Goal: Use online tool/utility: Utilize a website feature to perform a specific function

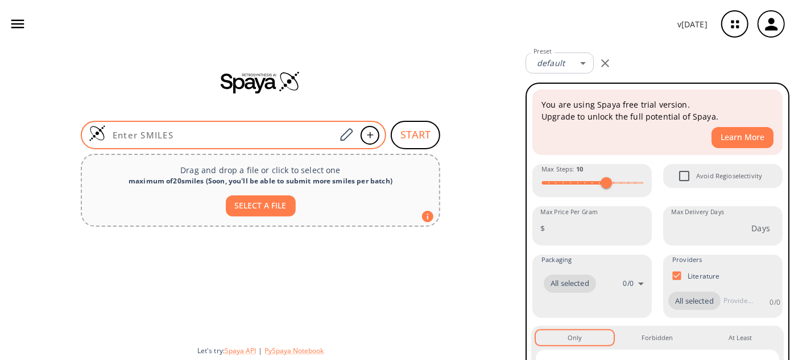
click at [207, 136] on input at bounding box center [221, 134] width 230 height 11
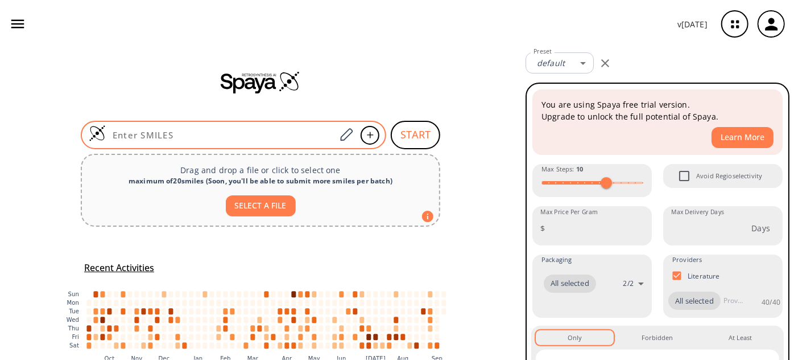
paste input "O=C(O)CCC(OCCN)=O"
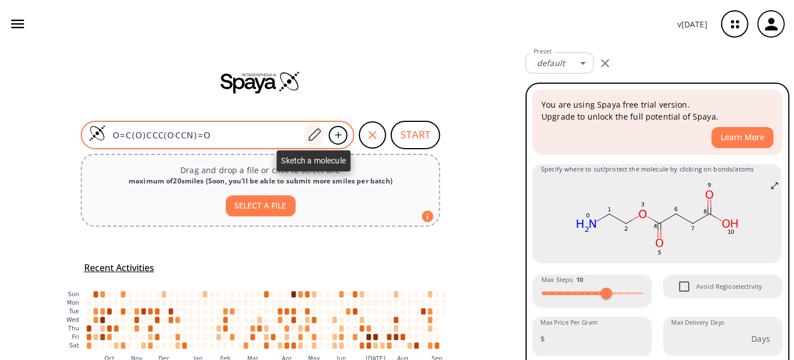
click at [313, 129] on icon at bounding box center [314, 134] width 15 height 15
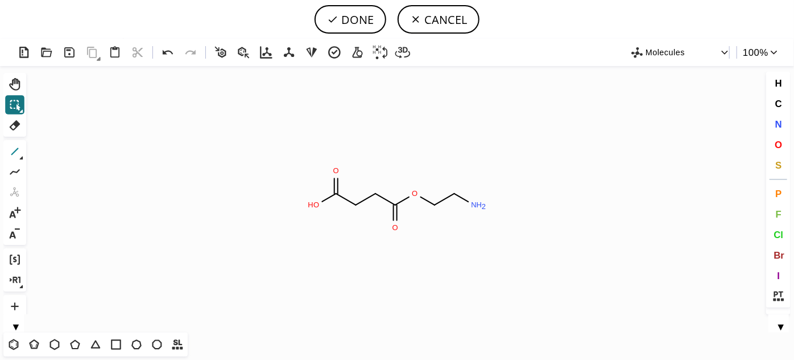
click at [13, 147] on icon at bounding box center [14, 151] width 15 height 15
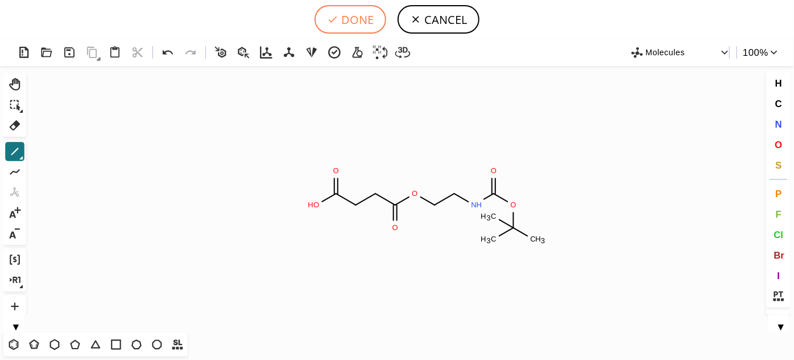
click at [370, 18] on button "DONE" at bounding box center [351, 19] width 72 height 28
type input "O=C(CCC(=O)OCCNC(=O)OC(C)(C)C)O"
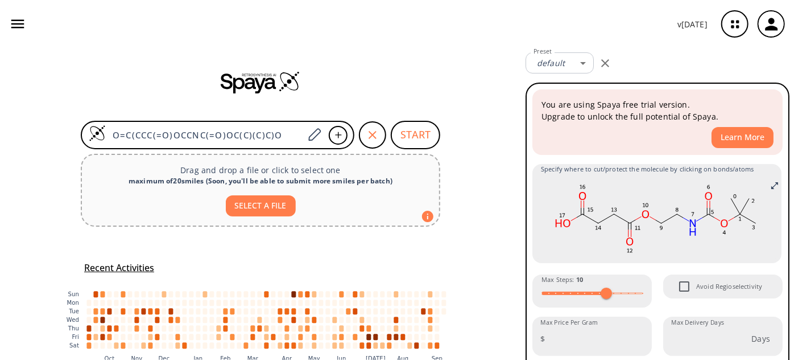
click at [262, 211] on button "SELECT A FILE" at bounding box center [261, 205] width 70 height 21
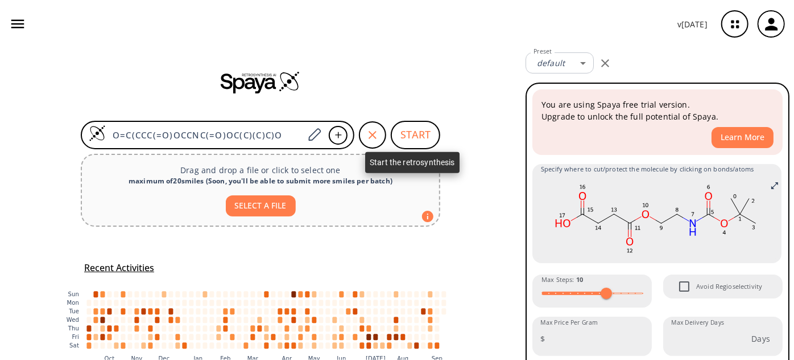
click at [435, 137] on button "START" at bounding box center [415, 135] width 49 height 28
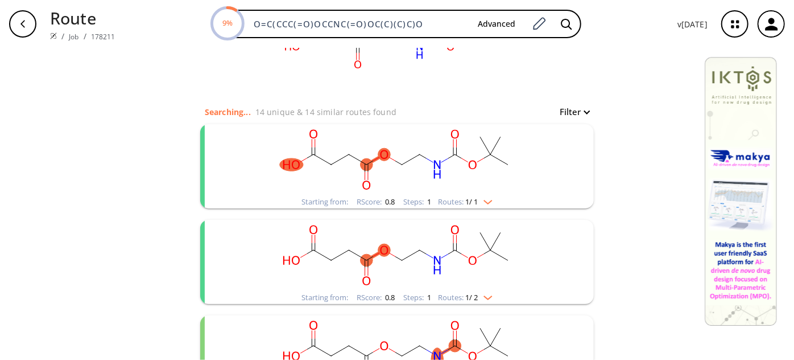
scroll to position [207, 0]
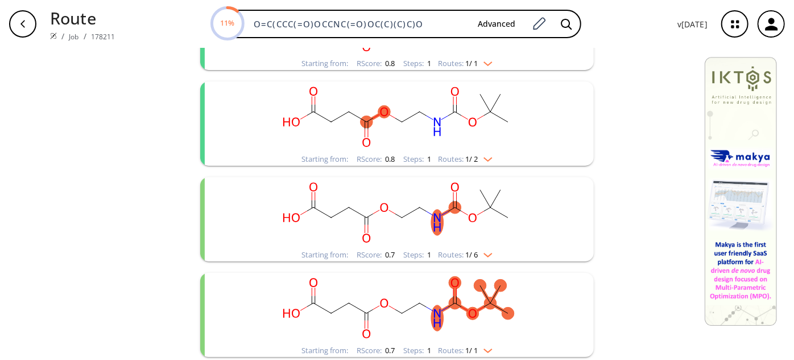
click at [401, 217] on ellipse "clusters" at bounding box center [402, 217] width 13 height 13
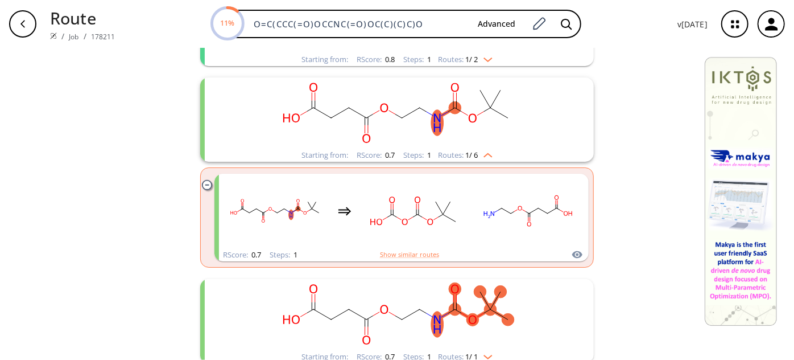
scroll to position [362, 0]
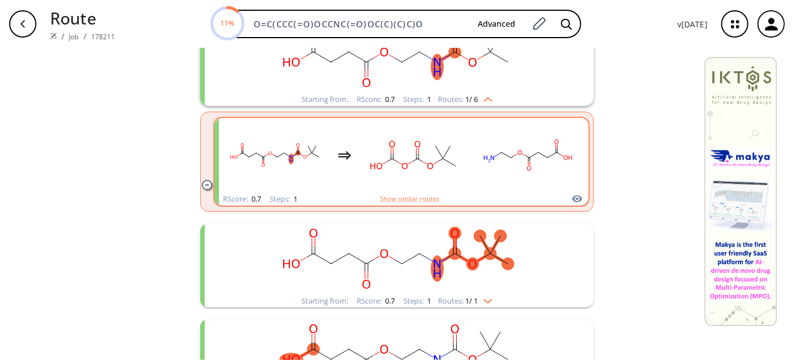
click at [410, 170] on rect "clusters" at bounding box center [414, 154] width 102 height 71
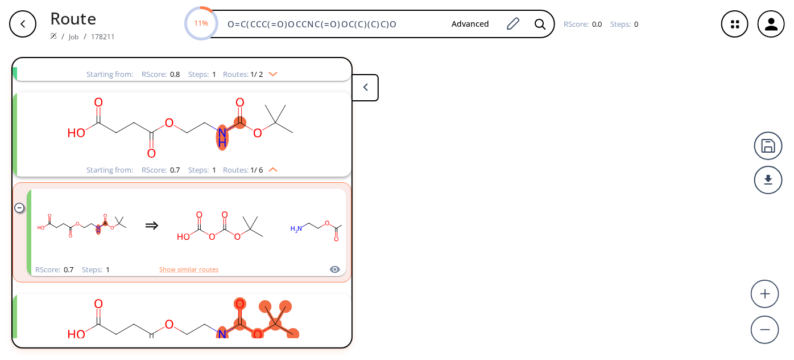
scroll to position [216, 0]
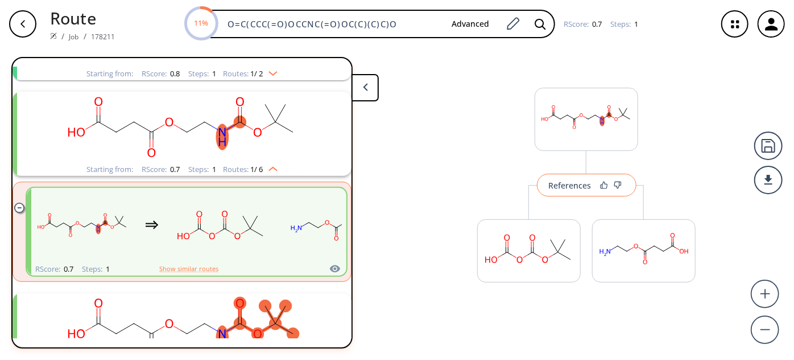
click at [555, 187] on div "References" at bounding box center [570, 184] width 43 height 7
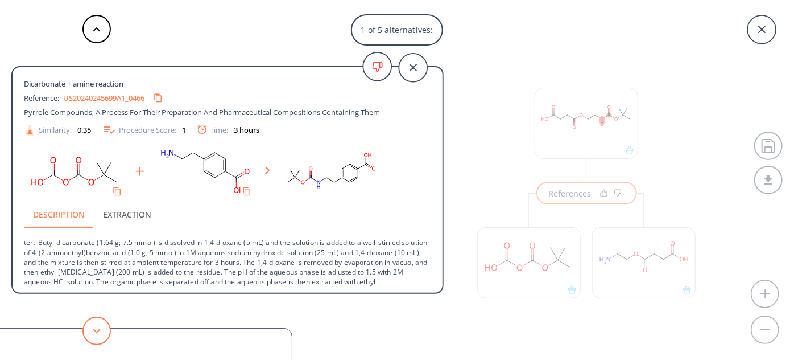
click at [97, 329] on icon at bounding box center [97, 330] width 8 height 5
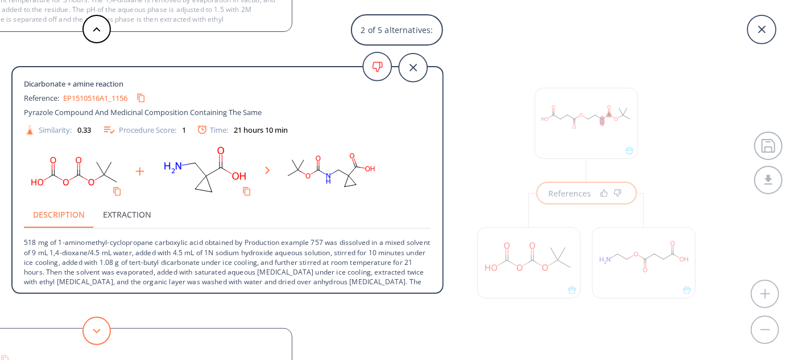
click at [97, 327] on button at bounding box center [96, 330] width 28 height 28
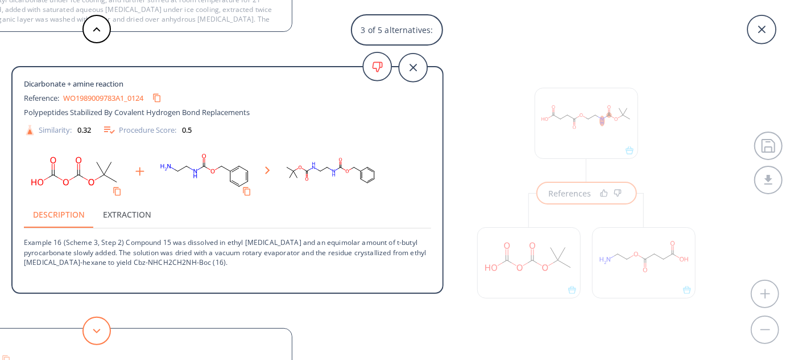
click at [97, 327] on button at bounding box center [96, 330] width 28 height 28
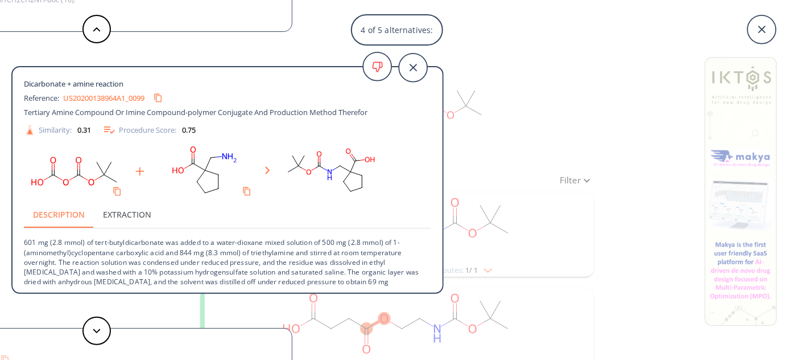
click at [597, 101] on div "4 of 5 alternatives: Dicarbonate + amine reaction Reference: US20240245699A1_04…" at bounding box center [397, 180] width 794 height 360
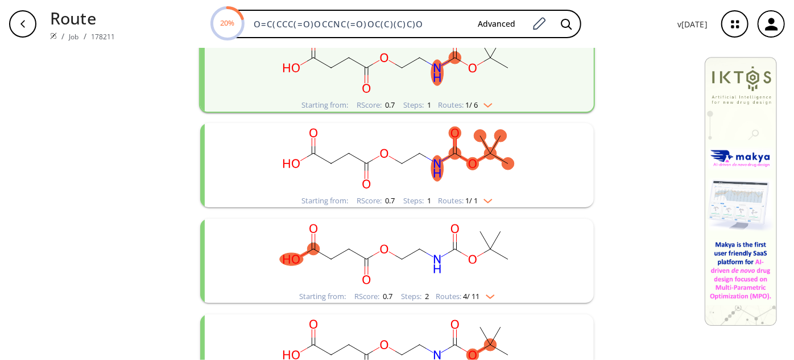
scroll to position [362, 0]
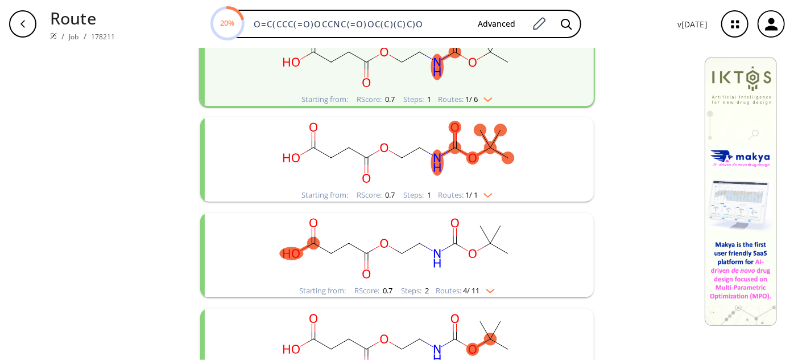
click at [473, 152] on ellipse "clusters" at bounding box center [473, 157] width 13 height 13
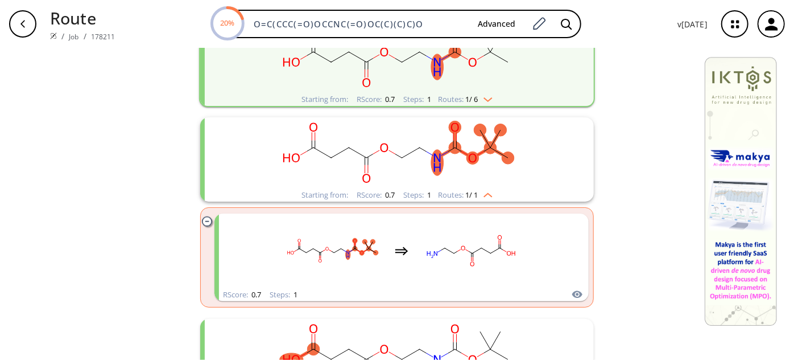
click at [473, 152] on ellipse "clusters" at bounding box center [473, 157] width 13 height 13
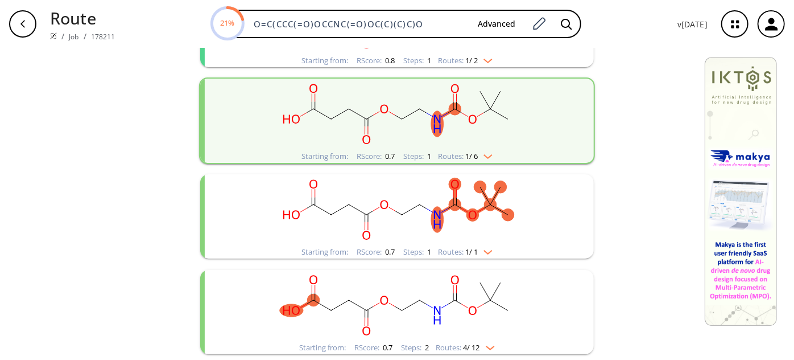
scroll to position [258, 0]
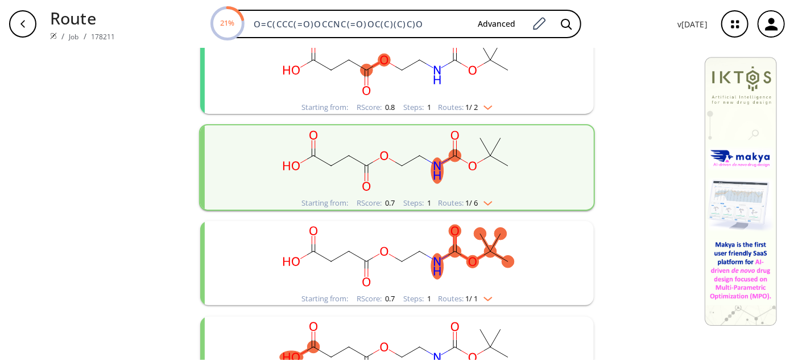
click at [473, 164] on icon "clusters" at bounding box center [473, 166] width 8 height 9
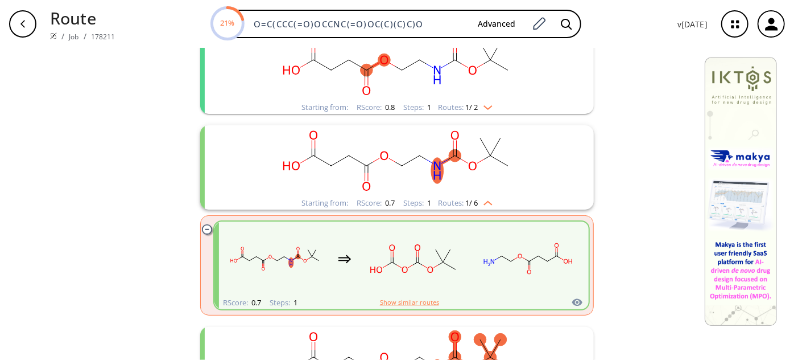
click at [473, 164] on icon "clusters" at bounding box center [473, 166] width 8 height 9
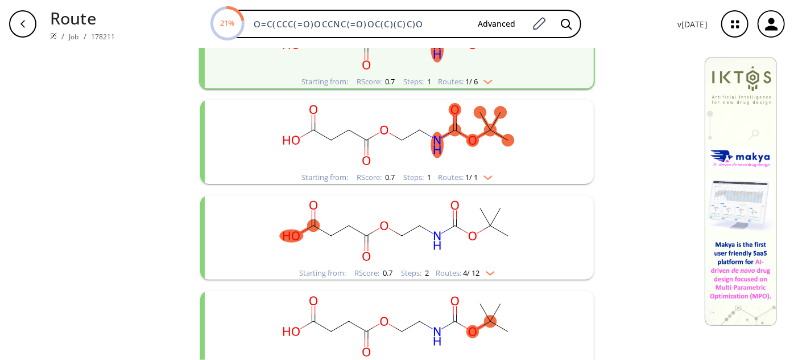
scroll to position [362, 0]
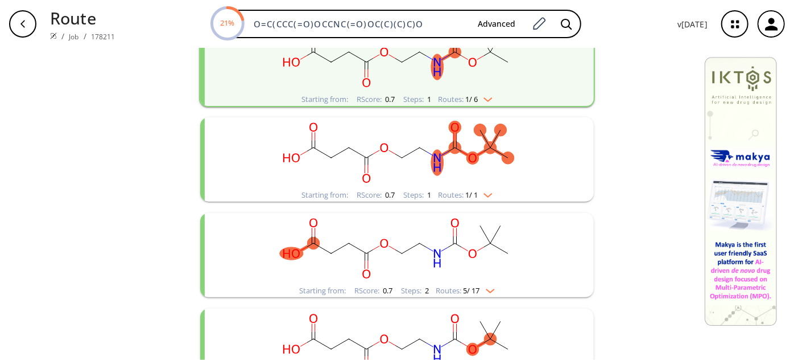
click at [474, 161] on rect "clusters" at bounding box center [397, 152] width 296 height 71
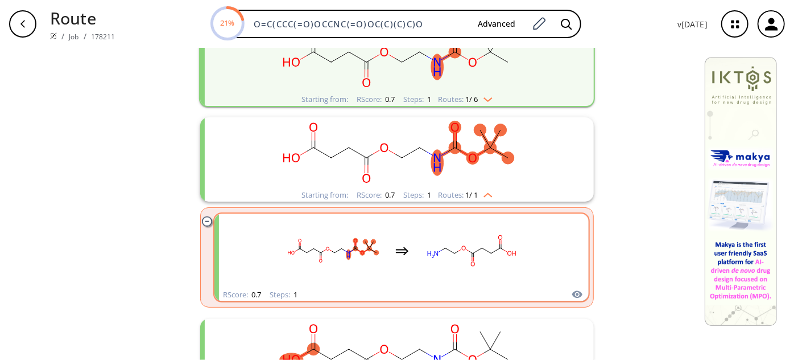
click at [451, 261] on rect "clusters" at bounding box center [471, 250] width 102 height 71
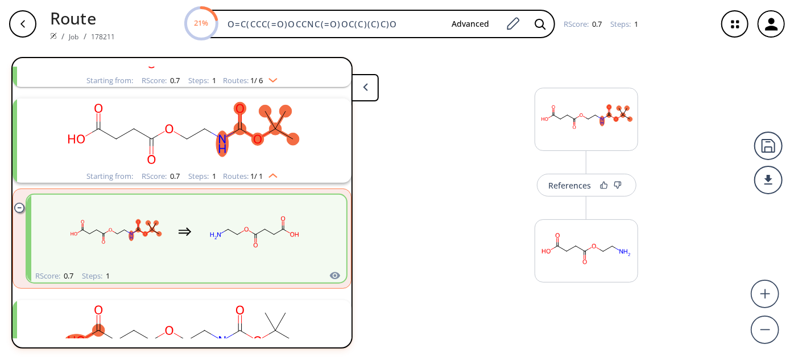
scroll to position [312, 0]
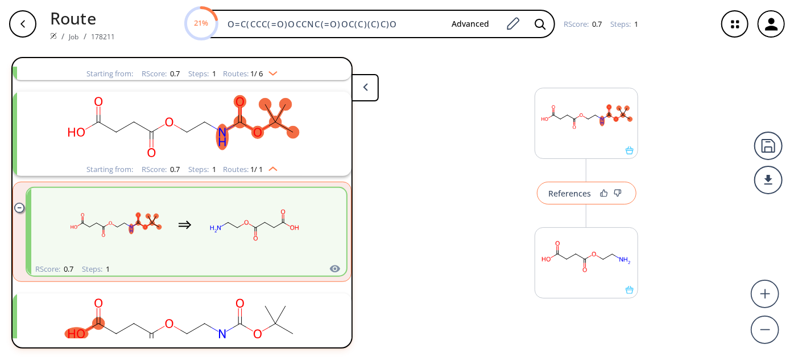
click at [560, 189] on div "References" at bounding box center [570, 192] width 43 height 7
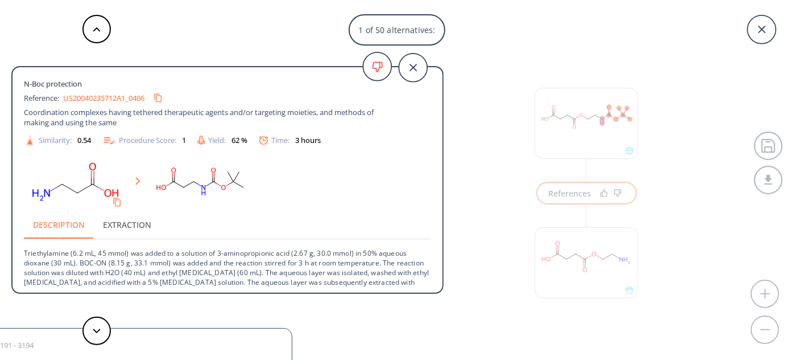
click at [473, 150] on div "1 of 50 alternatives: N-Boc protection Reference: US20040235712A1_0406 Coordina…" at bounding box center [397, 180] width 794 height 360
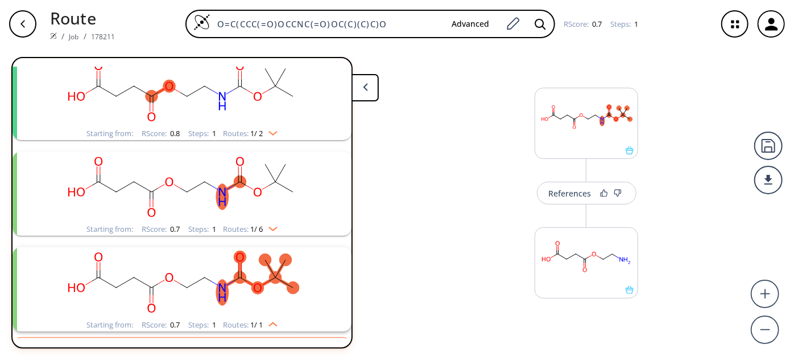
scroll to position [0, 0]
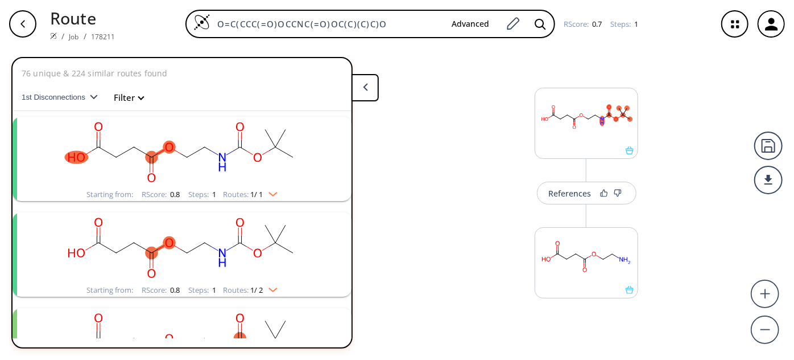
click at [19, 15] on div "button" at bounding box center [22, 23] width 27 height 27
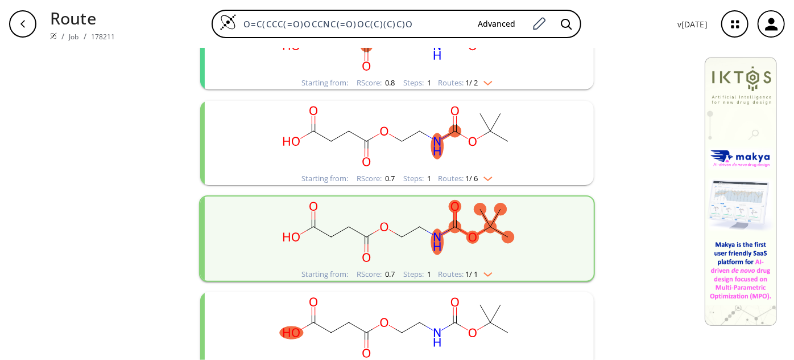
scroll to position [310, 0]
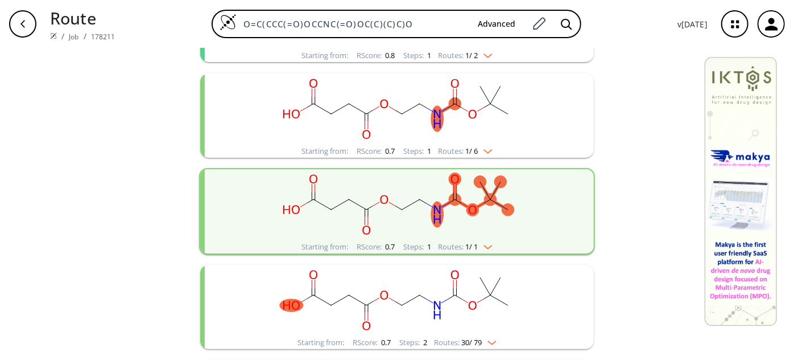
click at [478, 115] on rect "clusters" at bounding box center [397, 108] width 296 height 71
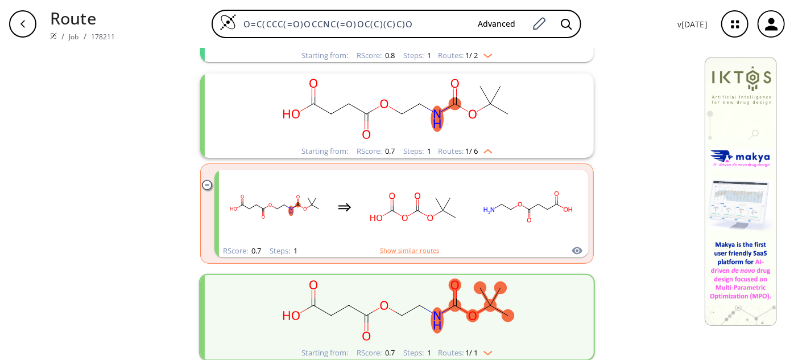
click at [478, 115] on rect "clusters" at bounding box center [397, 108] width 296 height 71
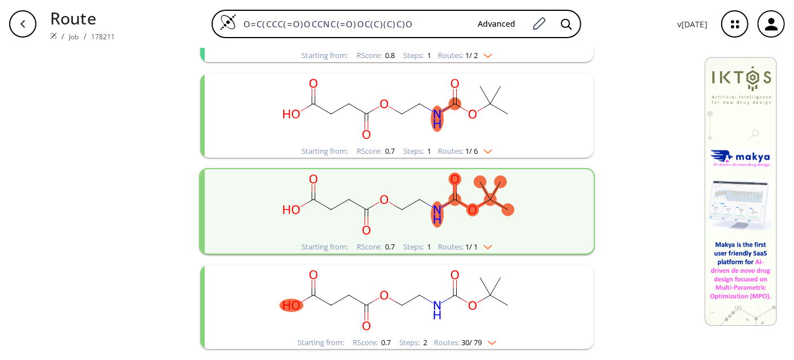
click at [478, 115] on rect "clusters" at bounding box center [397, 108] width 296 height 71
